Goal: Task Accomplishment & Management: Use online tool/utility

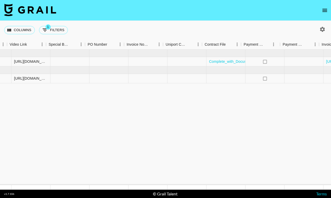
scroll to position [0, 668]
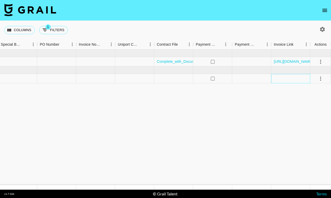
click at [286, 78] on div at bounding box center [290, 78] width 39 height 9
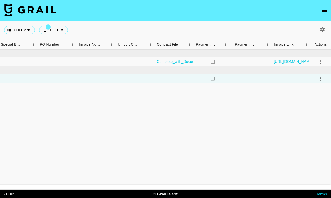
click at [279, 78] on div at bounding box center [290, 78] width 39 height 9
click at [293, 62] on link "[URL][DOMAIN_NAME]" at bounding box center [292, 61] width 39 height 5
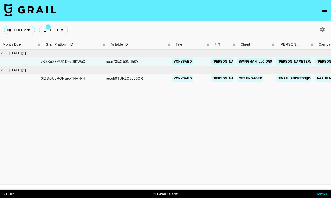
scroll to position [0, 0]
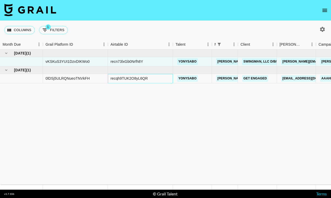
click at [133, 78] on div "recqh9TUK2O8yL6QR" at bounding box center [128, 78] width 37 height 5
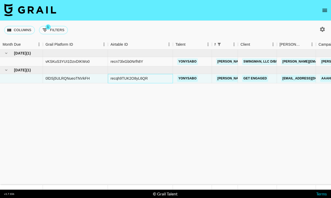
click at [133, 78] on div "recqh9TUK2O8yL6QR" at bounding box center [128, 78] width 37 height 5
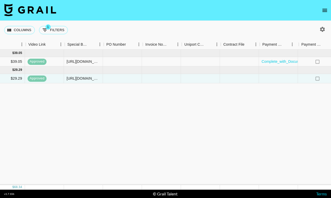
scroll to position [0, 668]
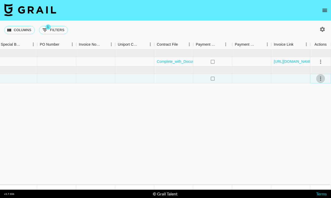
click at [320, 78] on icon "select merge strategy" at bounding box center [320, 79] width 1 height 4
